Goal: Task Accomplishment & Management: Manage account settings

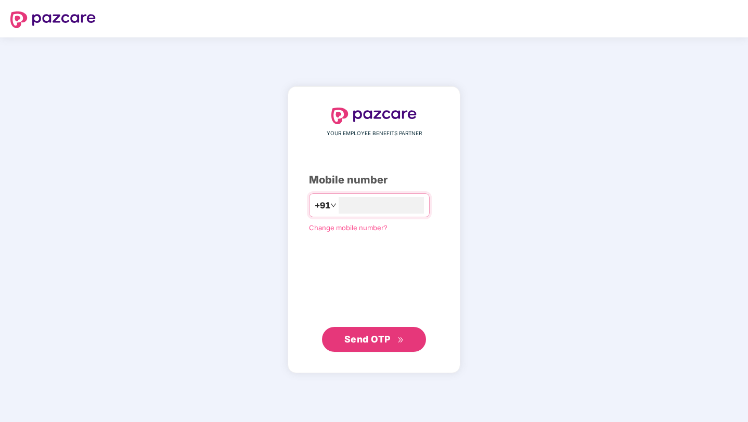
type input "**********"
click at [357, 343] on span "Send OTP" at bounding box center [367, 338] width 46 height 11
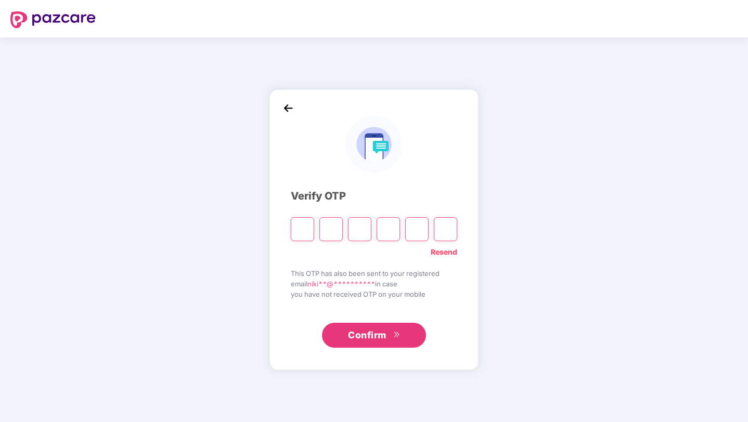
type input "*"
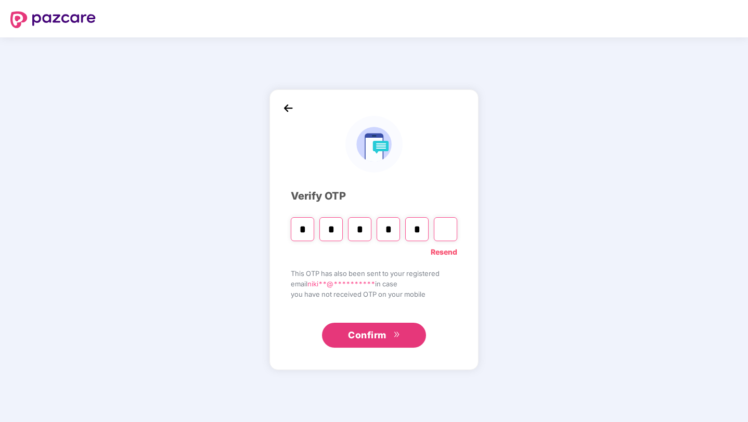
type input "*"
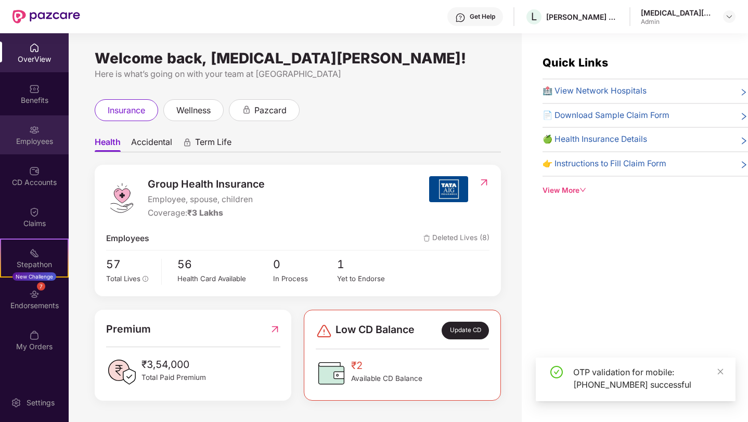
click at [39, 135] on div "Employees" at bounding box center [34, 135] width 69 height 39
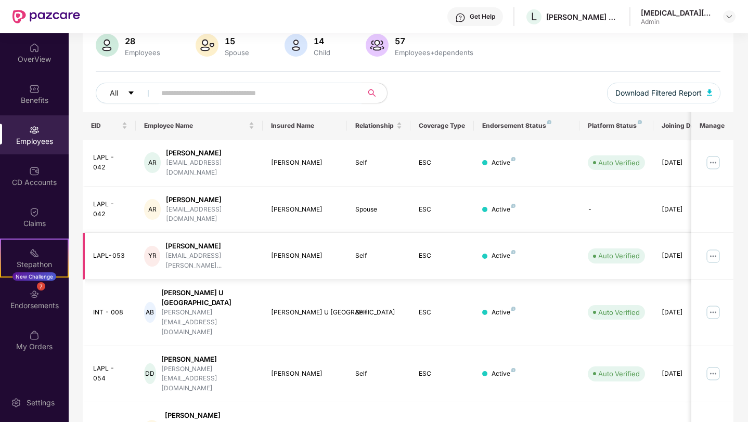
scroll to position [98, 0]
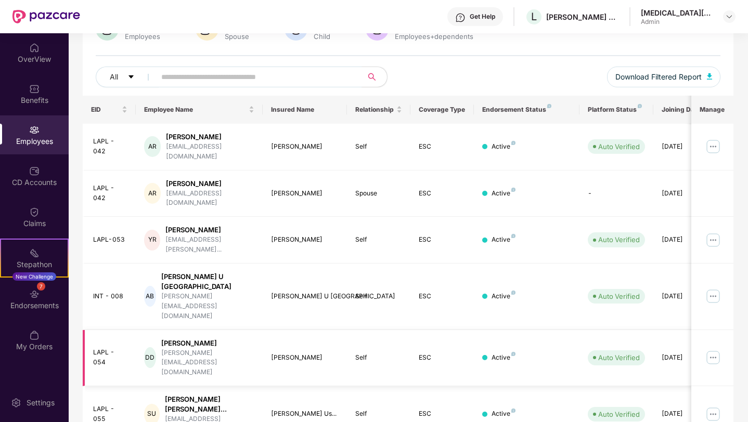
click at [711, 350] on img at bounding box center [713, 358] width 17 height 17
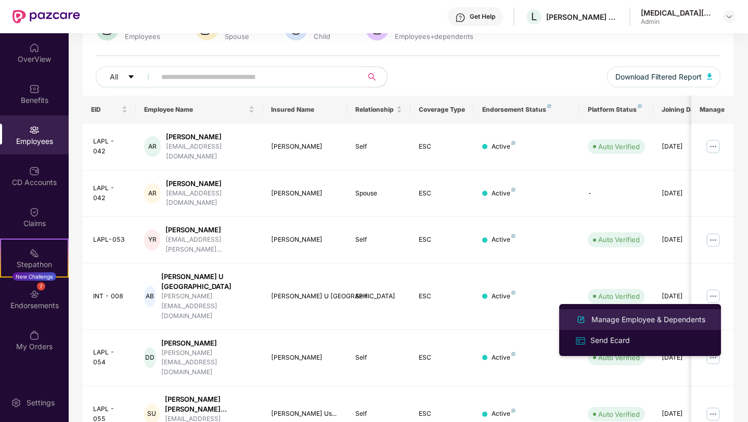
click at [620, 323] on div "Manage Employee & Dependents" at bounding box center [648, 319] width 118 height 11
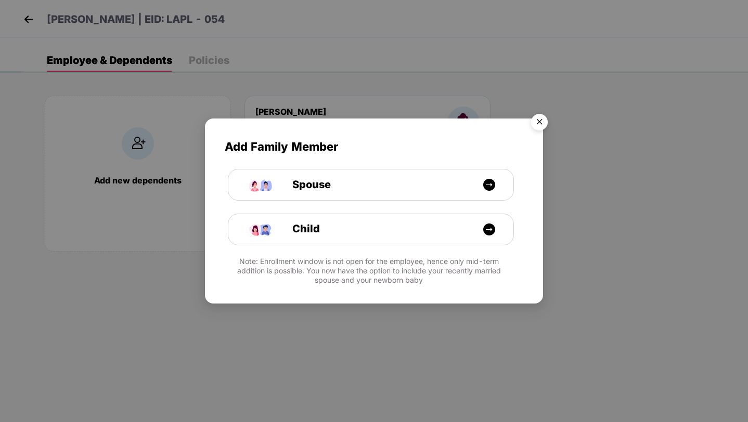
click at [541, 118] on img "Close" at bounding box center [539, 123] width 29 height 29
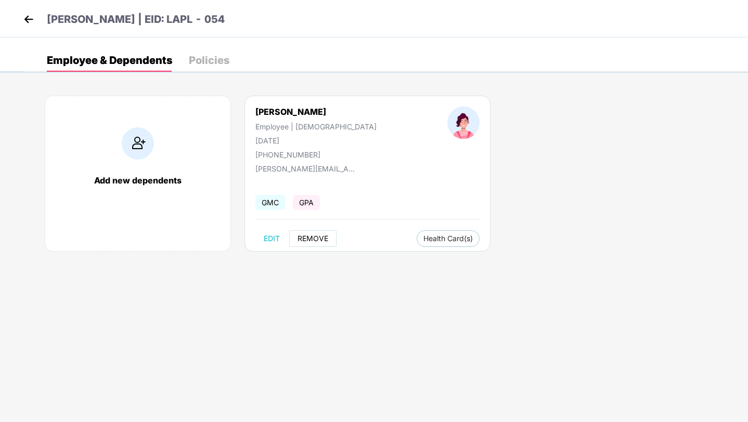
click at [316, 242] on span "REMOVE" at bounding box center [313, 239] width 31 height 8
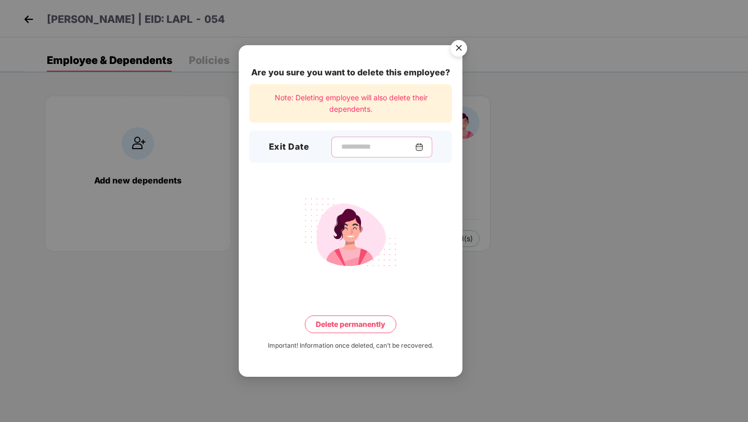
click at [375, 150] on input at bounding box center [377, 147] width 75 height 11
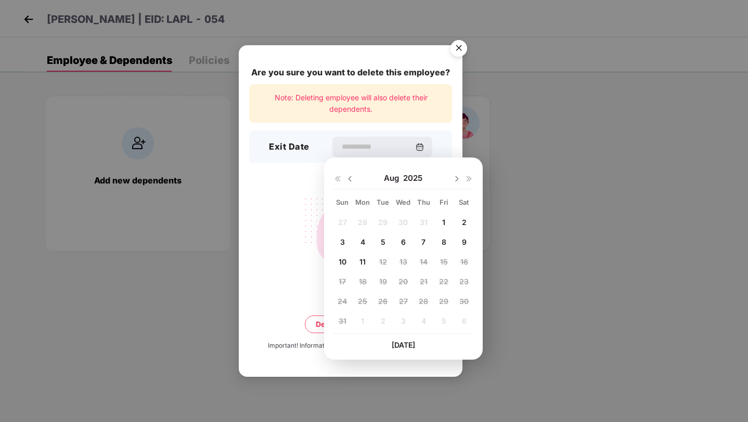
click at [349, 180] on img at bounding box center [350, 179] width 8 height 8
click at [344, 260] on span "13" at bounding box center [343, 262] width 8 height 9
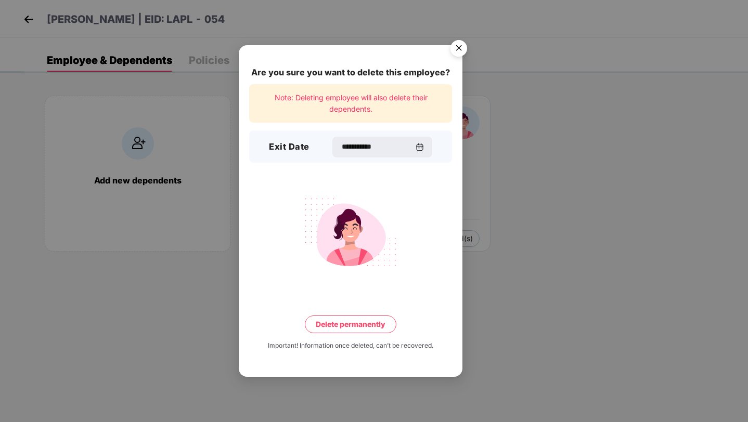
type input "**********"
click at [356, 323] on button "Delete permanently" at bounding box center [351, 325] width 92 height 18
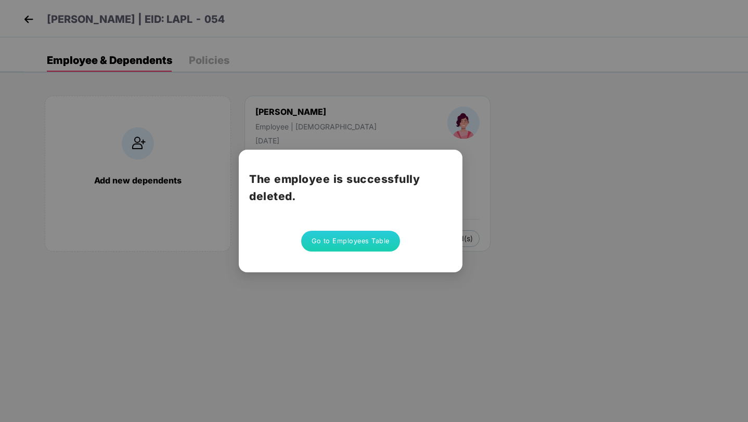
click at [355, 243] on button "Go to Employees Table" at bounding box center [350, 241] width 99 height 21
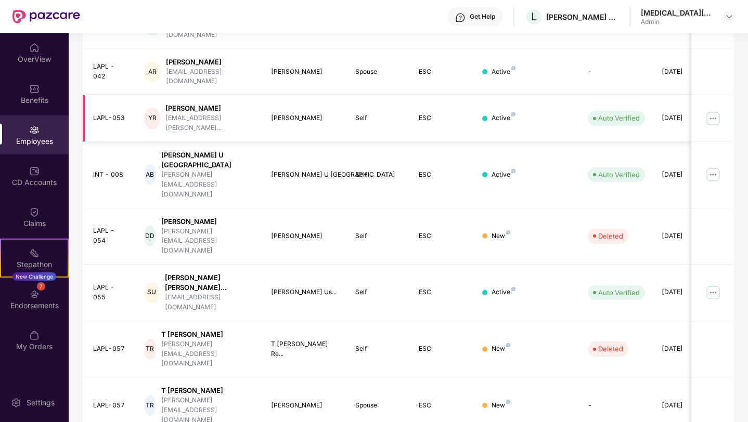
scroll to position [226, 0]
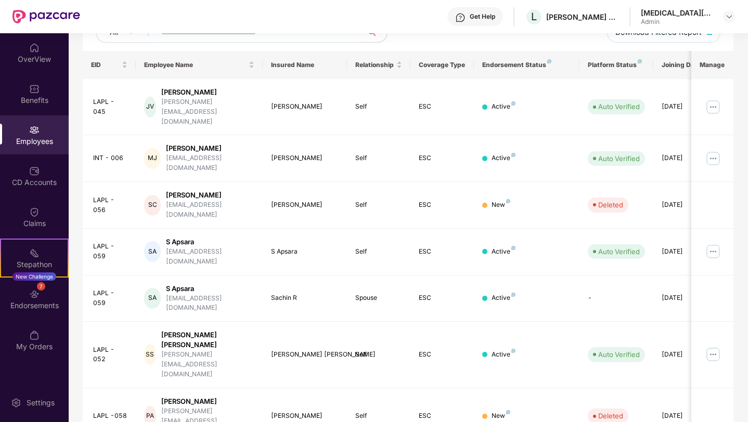
scroll to position [0, 0]
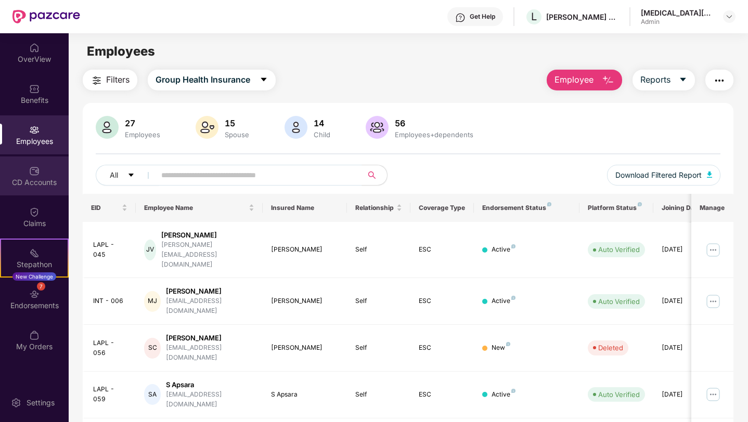
click at [42, 183] on div "CD Accounts" at bounding box center [34, 182] width 69 height 10
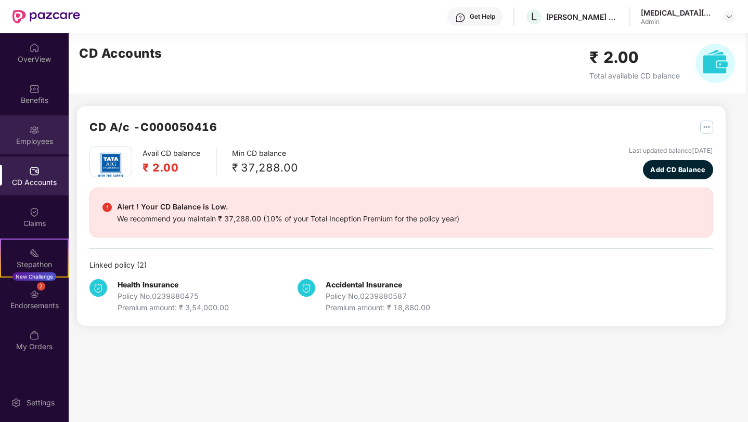
click at [48, 142] on div "Employees" at bounding box center [34, 141] width 69 height 10
